Goal: Information Seeking & Learning: Learn about a topic

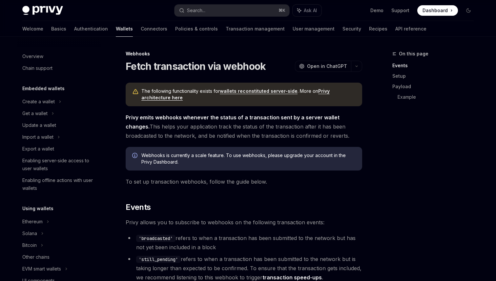
scroll to position [99, 0]
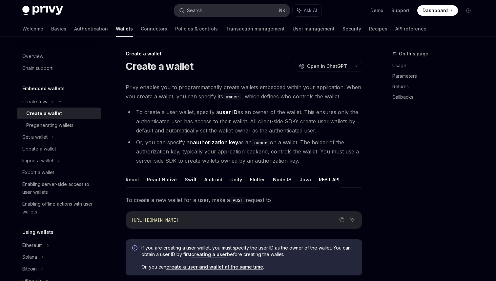
click at [214, 7] on button "Search... ⌘ K" at bounding box center [232, 11] width 115 height 12
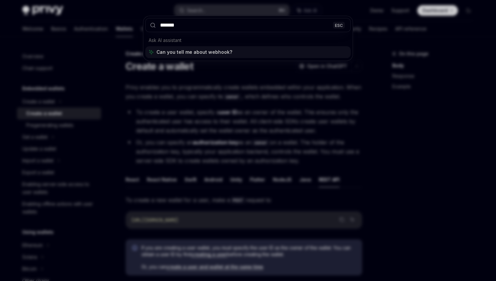
type input "********"
type textarea "*"
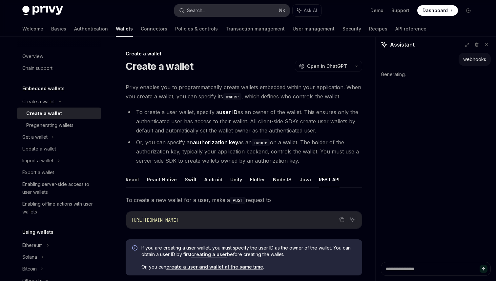
click at [198, 11] on div "Search..." at bounding box center [196, 11] width 18 height 8
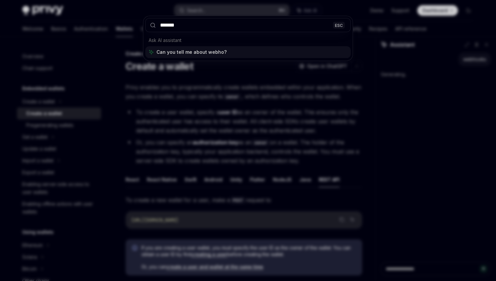
type input "********"
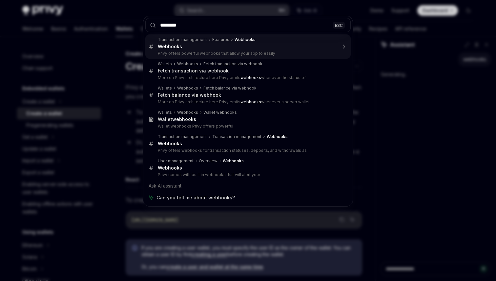
type textarea "*"
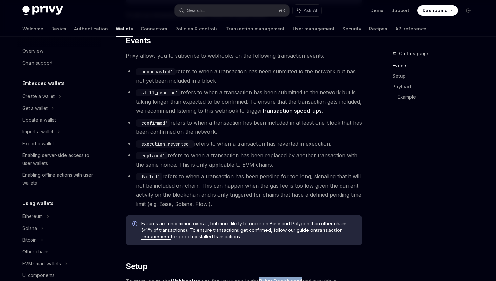
scroll to position [269, 0]
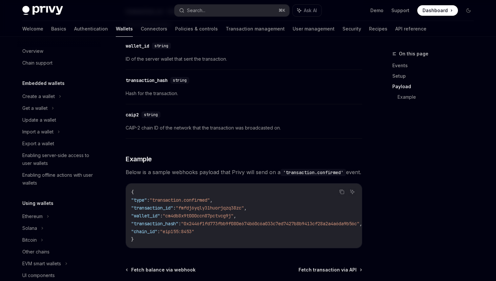
scroll to position [694, 0]
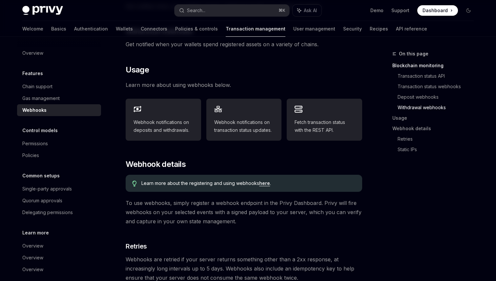
scroll to position [274, 0]
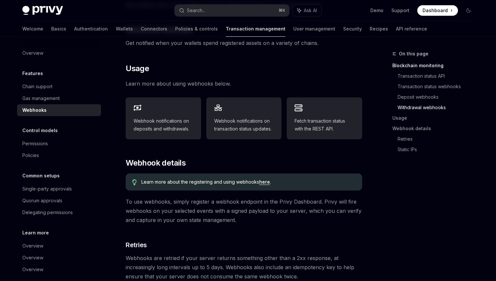
click at [264, 179] on link "here" at bounding box center [264, 182] width 11 height 6
type textarea "*"
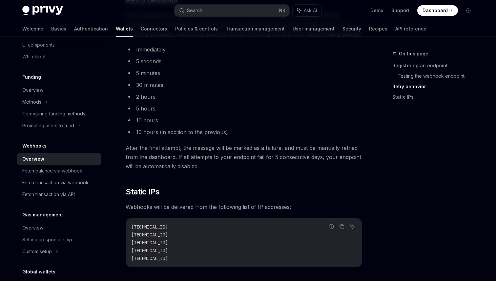
scroll to position [682, 0]
